Goal: Information Seeking & Learning: Learn about a topic

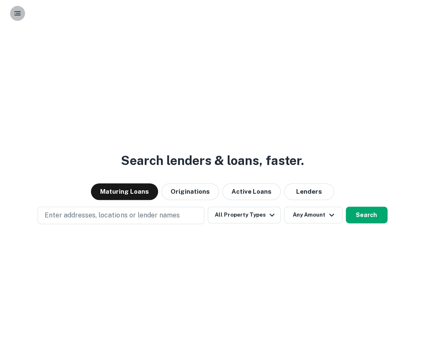
click at [23, 11] on button "button" at bounding box center [17, 13] width 15 height 15
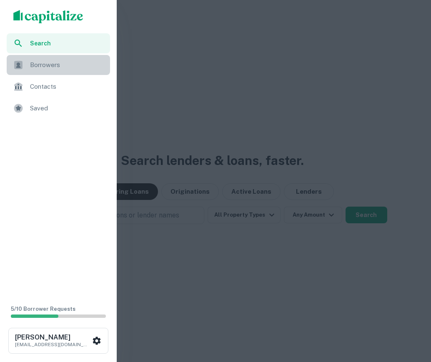
click at [42, 69] on span "Borrowers" at bounding box center [67, 65] width 75 height 10
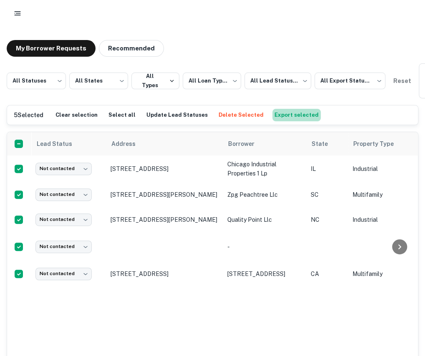
click at [289, 115] on button "Export selected" at bounding box center [296, 115] width 48 height 13
click at [306, 307] on div "Lead Status Address Borrower State Property Type Purpose Origination Date Matur…" at bounding box center [212, 247] width 411 height 230
click at [19, 20] on button "button" at bounding box center [17, 13] width 15 height 15
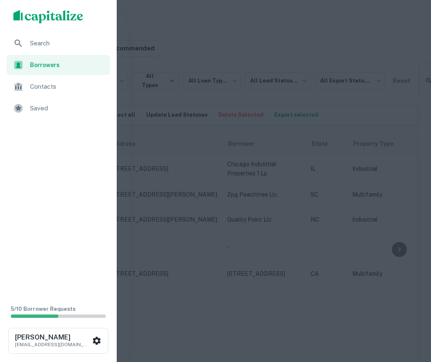
click at [30, 14] on img "scrollable content" at bounding box center [48, 16] width 70 height 13
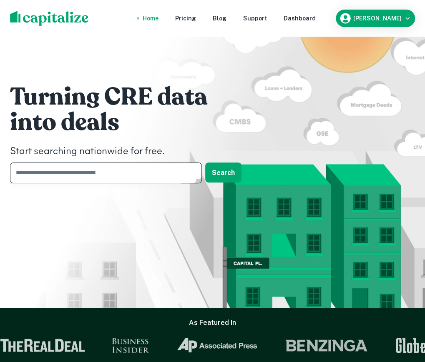
click at [136, 178] on input "text" at bounding box center [103, 173] width 186 height 20
click at [278, 68] on div "Turning CRE data into deals Start searching nationwide for free. ​ Search" at bounding box center [212, 136] width 425 height 272
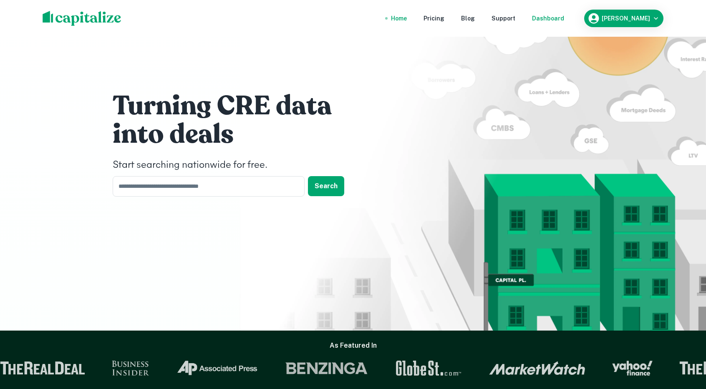
click at [425, 21] on div "Dashboard" at bounding box center [548, 18] width 32 height 9
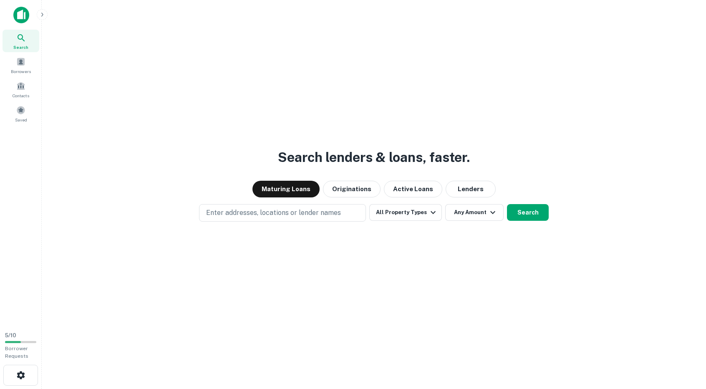
click at [23, 13] on img at bounding box center [21, 15] width 16 height 17
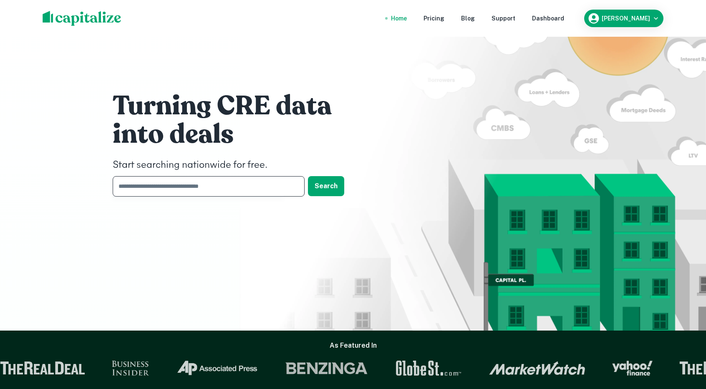
click at [201, 187] on input "text" at bounding box center [206, 186] width 186 height 20
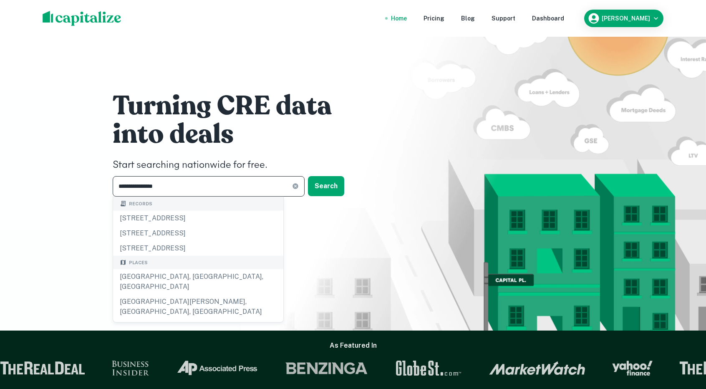
type input "**********"
click at [331, 181] on button "Search" at bounding box center [326, 186] width 36 height 20
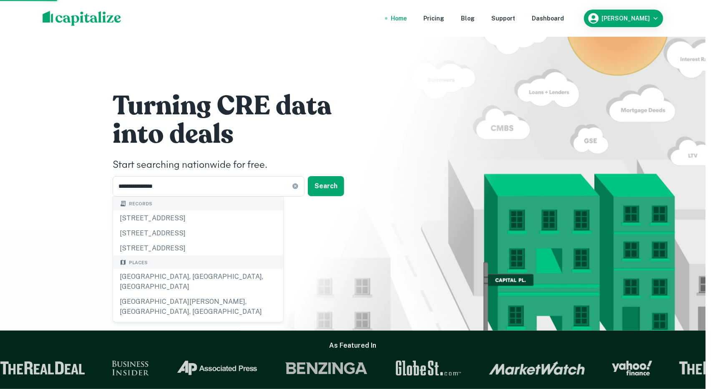
click at [404, 155] on div "1001 saint petersburg dr w, oldsmar, fl, 34677" at bounding box center [356, 150] width 284 height 15
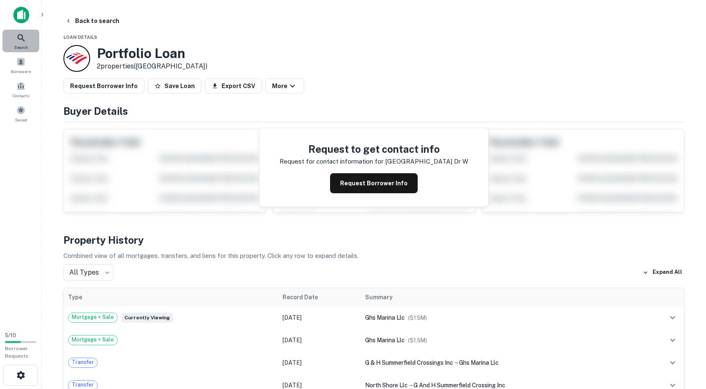
click at [24, 45] on span "Search" at bounding box center [21, 47] width 14 height 7
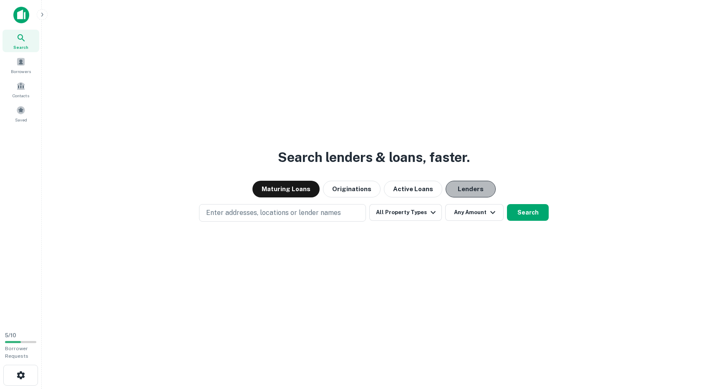
click at [472, 188] on button "Lenders" at bounding box center [470, 189] width 50 height 17
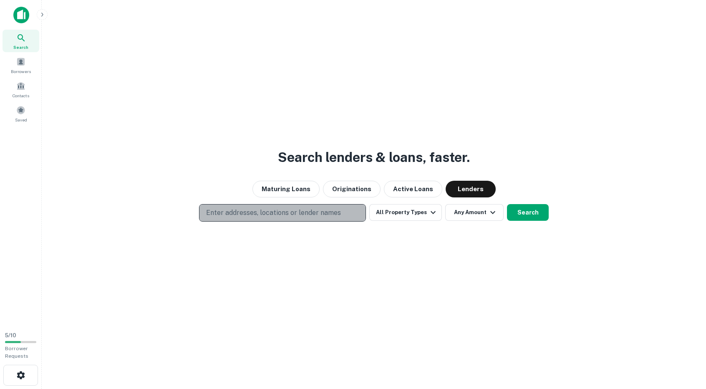
click at [316, 218] on button "Enter addresses, locations or lender names" at bounding box center [282, 213] width 167 height 18
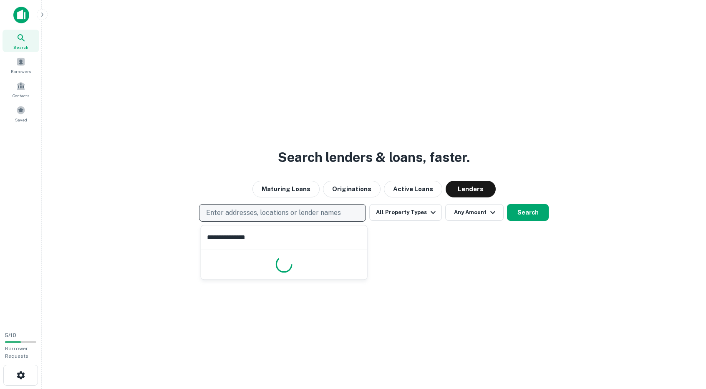
type input "**********"
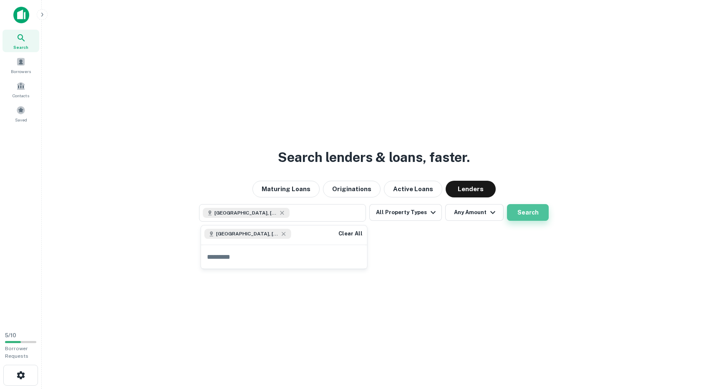
click at [516, 210] on button "Search" at bounding box center [528, 212] width 42 height 17
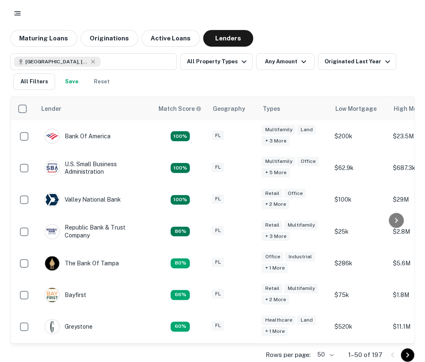
click at [362, 16] on div at bounding box center [212, 13] width 405 height 15
click at [58, 40] on button "Maturing Loans" at bounding box center [43, 38] width 67 height 17
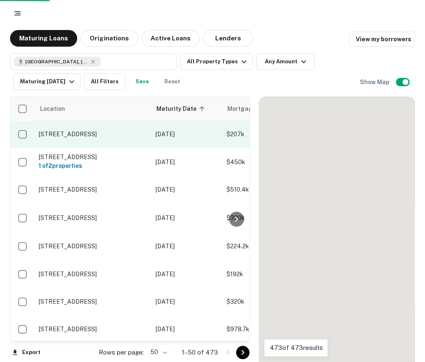
click at [113, 131] on p "7292 7th St N Saint Petersburg, FL 33702" at bounding box center [93, 135] width 108 height 8
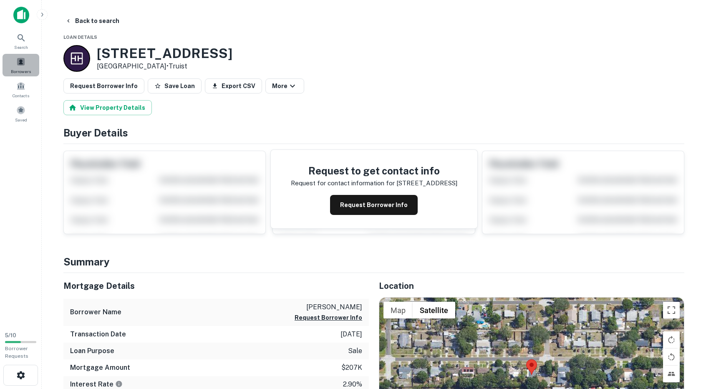
click at [25, 63] on span at bounding box center [20, 61] width 9 height 9
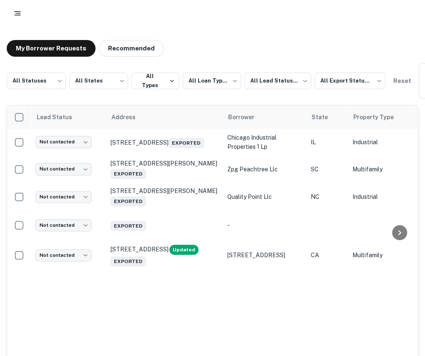
click at [284, 324] on div "Lead Status Address Borrower State Property Type Purpose Origination Date Matur…" at bounding box center [212, 233] width 411 height 255
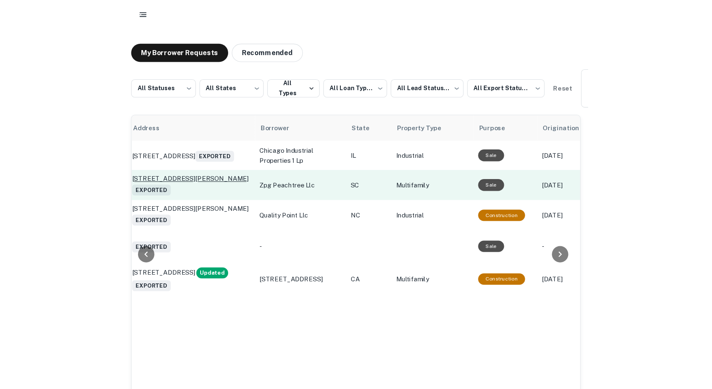
scroll to position [0, 103]
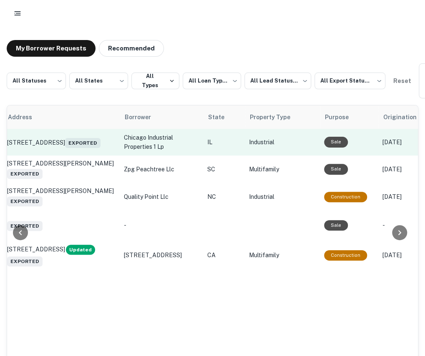
click at [150, 137] on p "chicago industrial properties 1 lp" at bounding box center [161, 142] width 75 height 18
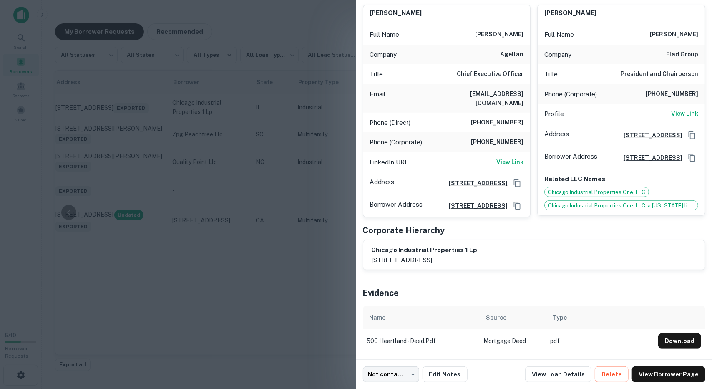
scroll to position [93, 0]
click at [676, 377] on link "View Borrower Page" at bounding box center [668, 374] width 73 height 16
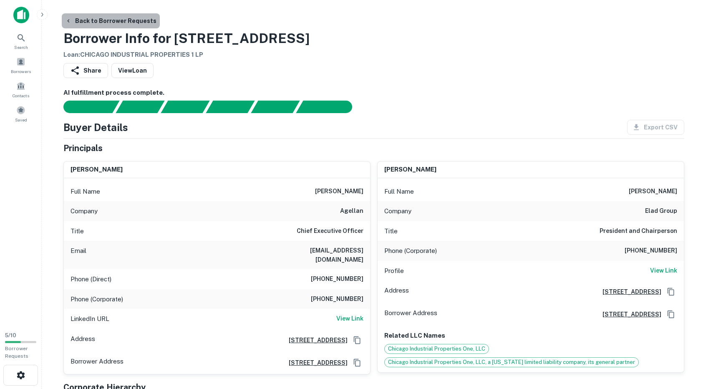
click at [133, 20] on button "Back to Borrower Requests" at bounding box center [111, 20] width 98 height 15
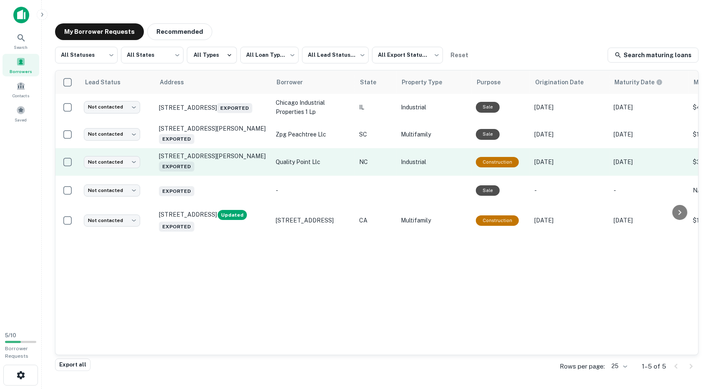
click at [316, 169] on td "quality point llc" at bounding box center [312, 162] width 83 height 28
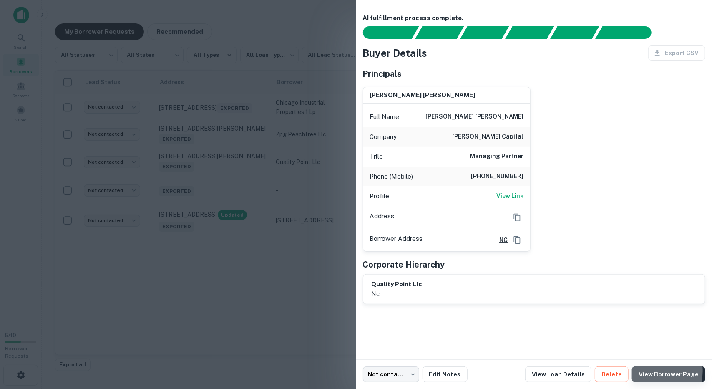
click at [651, 371] on link "View Borrower Page" at bounding box center [668, 374] width 73 height 16
